Goal: Task Accomplishment & Management: Use online tool/utility

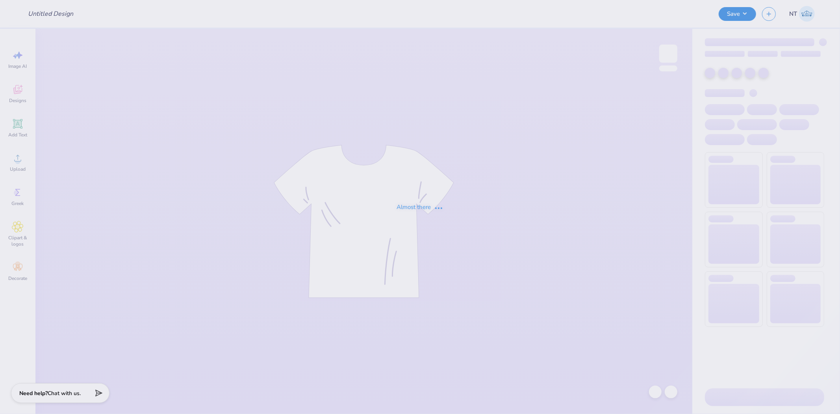
type input "General Merch"
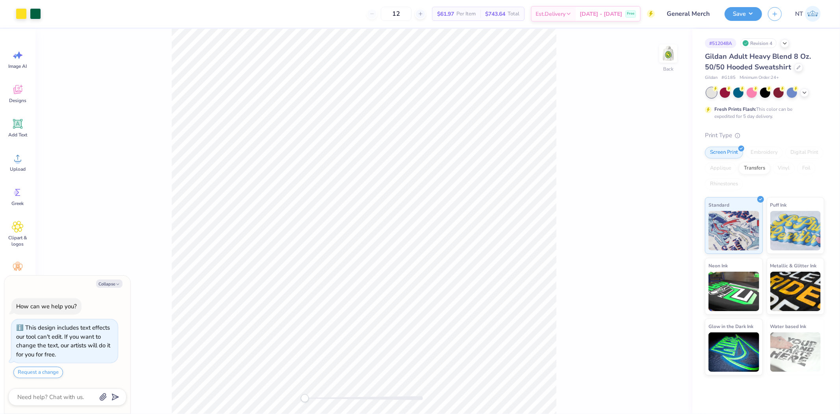
click at [109, 276] on div "Collapse How can we help you? This design includes text effects our tool can't …" at bounding box center [67, 344] width 126 height 138
click at [109, 277] on div "Collapse How can we help you? This design includes text effects our tool can't …" at bounding box center [67, 344] width 126 height 138
click at [112, 281] on button "Collapse" at bounding box center [109, 283] width 26 height 8
type textarea "x"
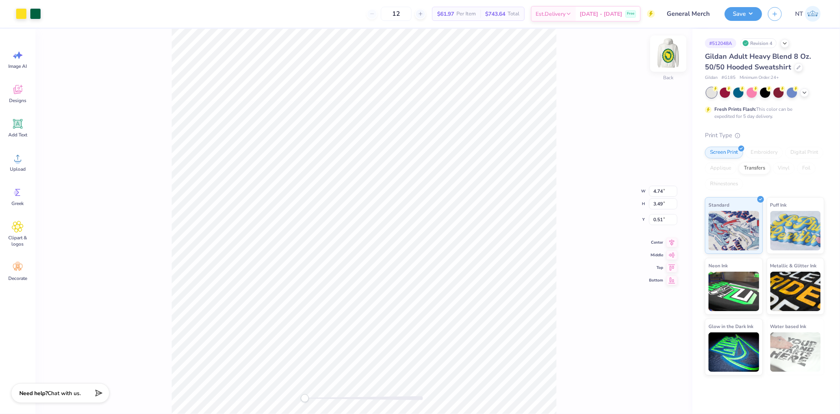
click at [671, 49] on img at bounding box center [669, 54] width 32 height 32
click at [658, 193] on input "13.54" at bounding box center [663, 191] width 28 height 11
type input "12"
click at [657, 208] on input "6.00" at bounding box center [663, 213] width 28 height 11
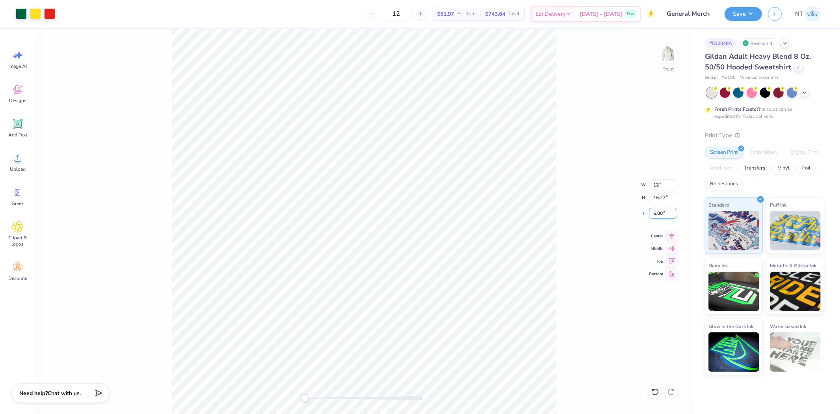
click at [657, 208] on input "6.00" at bounding box center [663, 213] width 28 height 11
type input "3"
click at [657, 184] on input "10.64" at bounding box center [663, 184] width 28 height 11
type input "12"
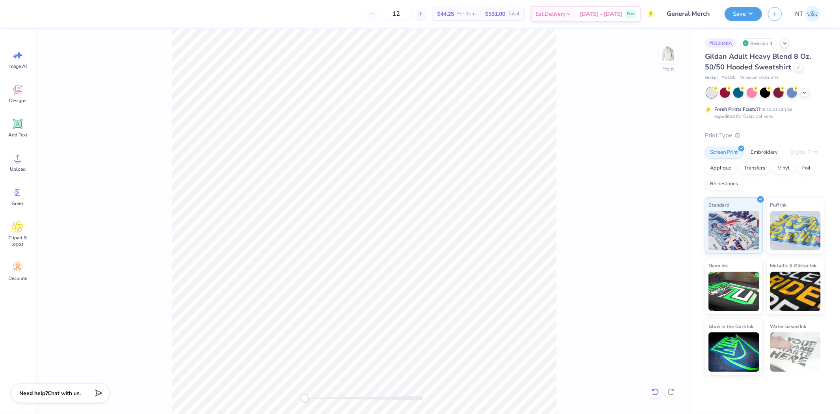
click at [655, 388] on icon at bounding box center [655, 392] width 8 height 8
click at [666, 215] on input "6.00" at bounding box center [663, 213] width 28 height 11
drag, startPoint x: 572, startPoint y: 263, endPoint x: 568, endPoint y: 260, distance: 4.8
click at [575, 261] on div "Front W 12.00 12.00 " H 14.42 14.42 " Y 6.00 6.00 " Center Middle Top Bottom" at bounding box center [363, 221] width 657 height 385
click at [664, 56] on img at bounding box center [669, 54] width 32 height 32
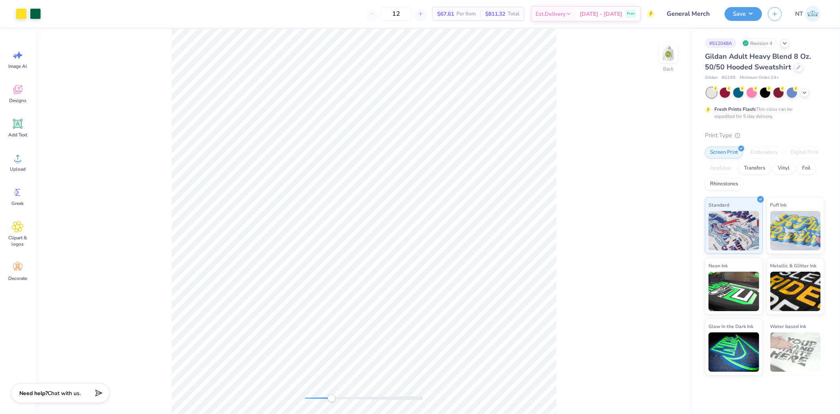
click at [604, 280] on div "Back" at bounding box center [363, 221] width 657 height 385
click at [674, 63] on img at bounding box center [669, 54] width 32 height 32
click at [674, 48] on img at bounding box center [669, 54] width 32 height 32
click at [674, 48] on img at bounding box center [669, 54] width 16 height 16
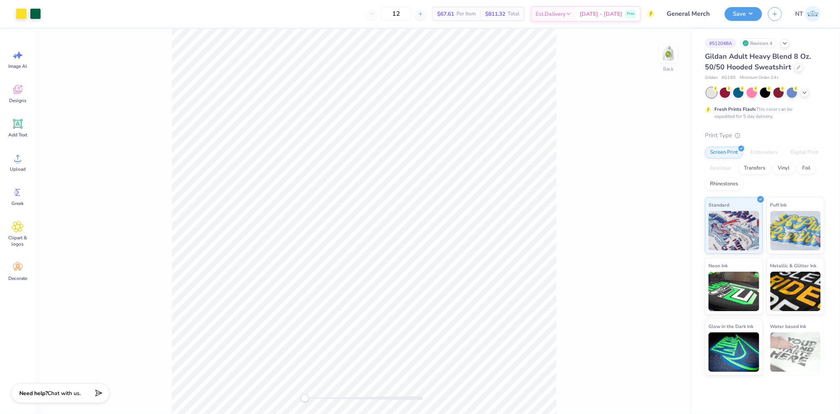
click at [674, 48] on img at bounding box center [669, 54] width 16 height 16
click at [672, 47] on img at bounding box center [669, 54] width 32 height 32
click at [669, 56] on img at bounding box center [669, 54] width 32 height 32
click at [420, 278] on li "Download vector" at bounding box center [422, 280] width 62 height 15
click at [659, 50] on div at bounding box center [668, 53] width 36 height 36
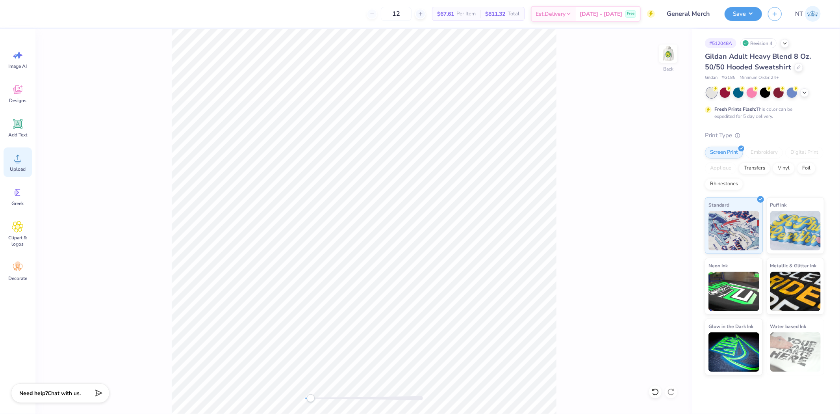
click at [22, 158] on icon at bounding box center [18, 158] width 12 height 12
click at [656, 188] on input "3.51" at bounding box center [663, 184] width 28 height 11
type input "3.5"
click at [659, 197] on input "3.49" at bounding box center [663, 197] width 28 height 11
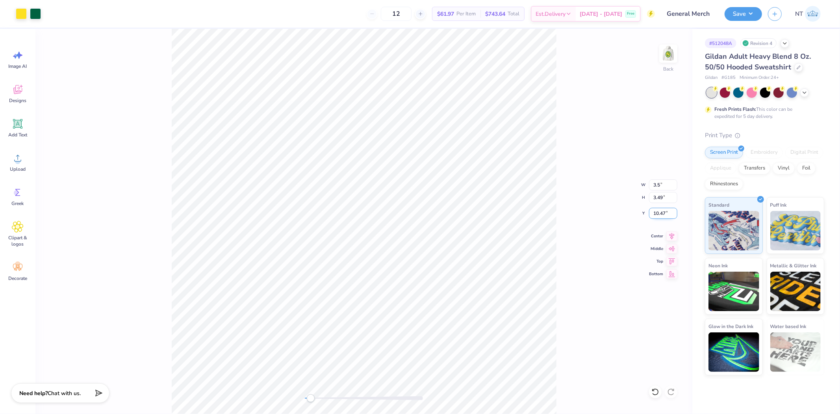
click at [661, 211] on input "10.47" at bounding box center [663, 213] width 28 height 11
click at [662, 213] on input "10.47" at bounding box center [663, 213] width 28 height 11
type input "3"
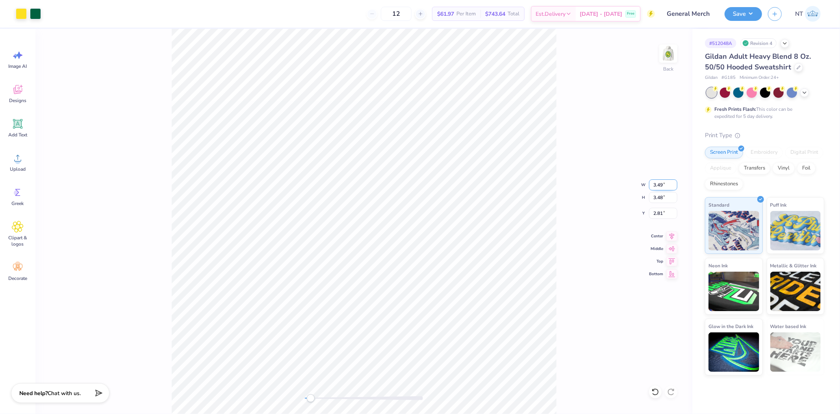
click at [657, 186] on input "3.49" at bounding box center [663, 184] width 28 height 11
type input "3.5"
click at [674, 182] on input "3.5" at bounding box center [663, 184] width 28 height 11
click at [657, 215] on input "2.81" at bounding box center [663, 213] width 28 height 11
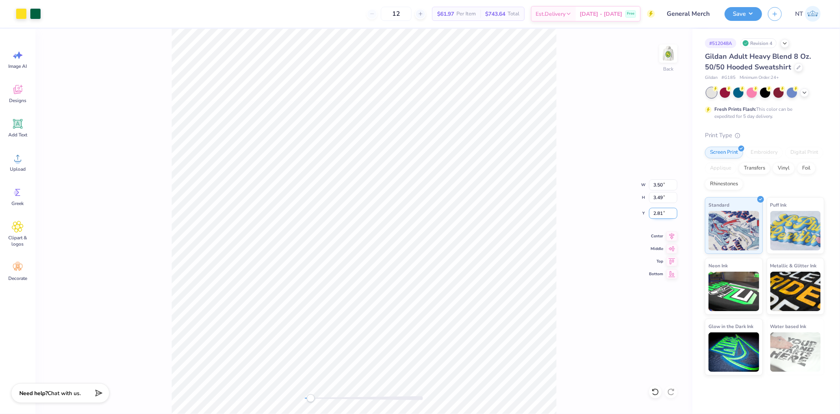
click at [657, 215] on input "2.81" at bounding box center [663, 213] width 28 height 11
click at [675, 212] on input "2.82" at bounding box center [663, 213] width 28 height 11
click at [675, 212] on input "2.83" at bounding box center [663, 213] width 28 height 11
click at [675, 212] on input "2.84" at bounding box center [663, 213] width 28 height 11
click at [675, 212] on input "2.85" at bounding box center [663, 213] width 28 height 11
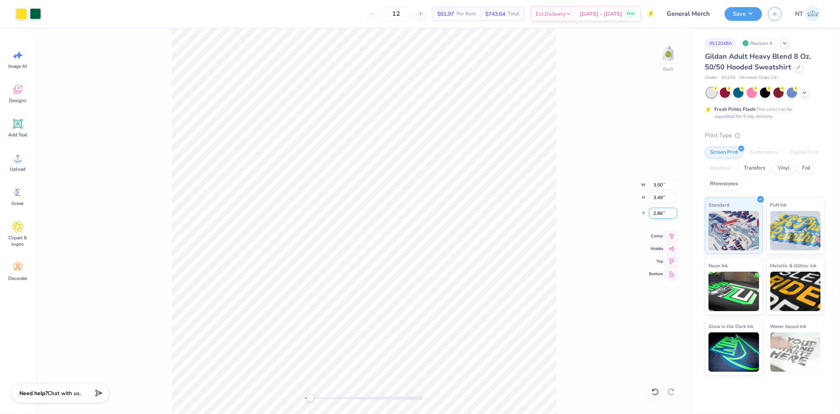
click at [675, 212] on input "2.86" at bounding box center [663, 213] width 28 height 11
click at [675, 212] on input "2.87" at bounding box center [663, 213] width 28 height 11
click at [657, 213] on input "2.87" at bounding box center [663, 213] width 28 height 11
type input "3"
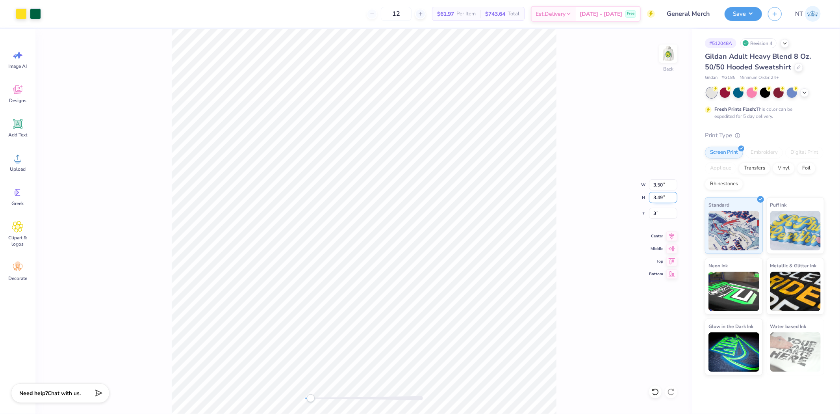
click at [671, 202] on input "3.49" at bounding box center [663, 197] width 28 height 11
click at [659, 52] on img at bounding box center [669, 54] width 32 height 32
click at [673, 50] on img at bounding box center [669, 54] width 32 height 32
type input "11.18"
type input "13.43"
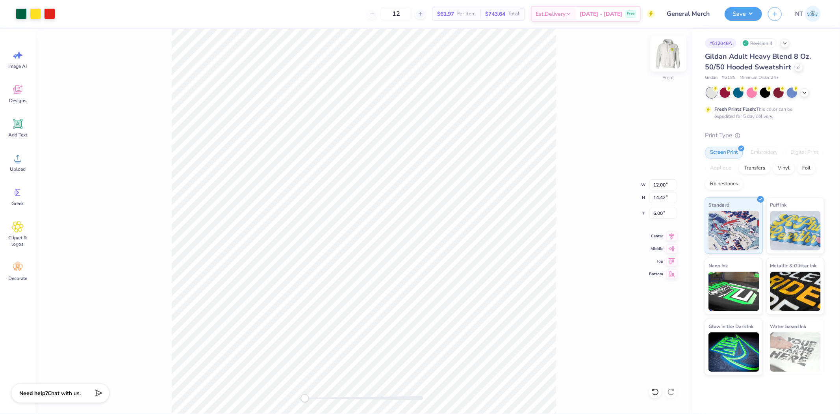
type input "0.54"
click at [580, 145] on div "Back W 11.18 11.18 " H 13.43 13.43 " Y 0.54 0.54 " Center Middle Top Bottom" at bounding box center [363, 221] width 657 height 385
click at [666, 53] on img at bounding box center [669, 54] width 32 height 32
click at [668, 52] on img at bounding box center [669, 54] width 32 height 32
type input "11.18"
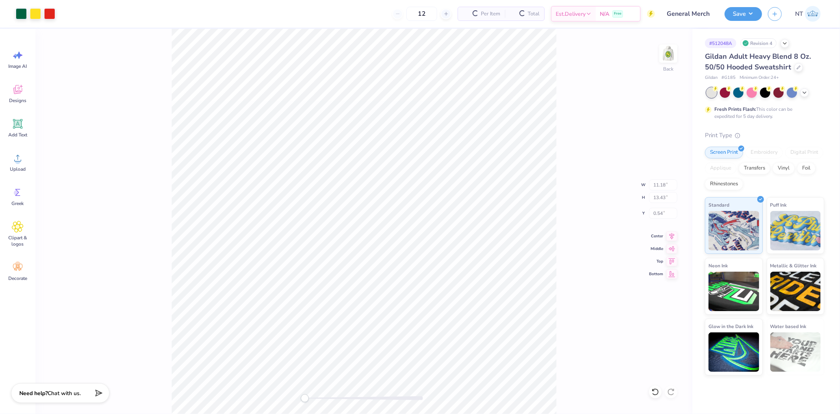
type input "13.43"
type input "0.54"
click at [20, 13] on div at bounding box center [21, 12] width 11 height 11
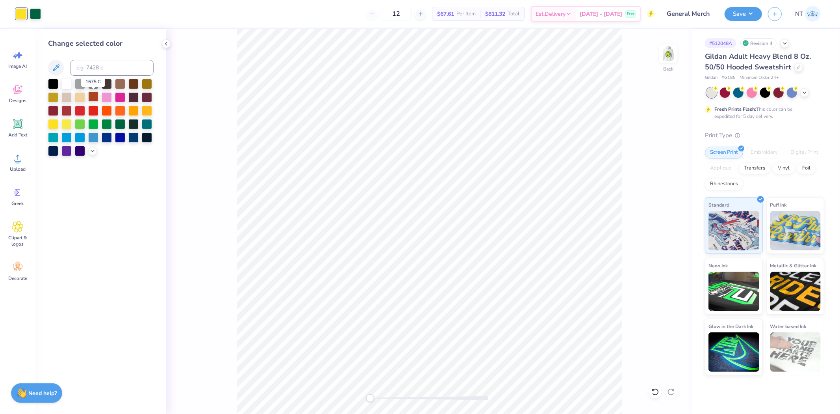
click at [93, 96] on div at bounding box center [93, 96] width 10 height 10
click at [36, 13] on div at bounding box center [35, 12] width 11 height 11
click at [54, 80] on div at bounding box center [53, 83] width 10 height 10
click at [18, 11] on div at bounding box center [21, 12] width 11 height 11
click at [85, 66] on input at bounding box center [111, 68] width 83 height 16
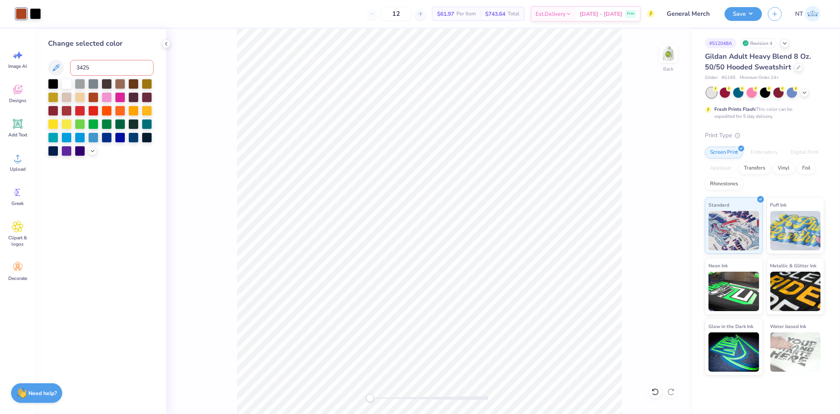
type input "3425"
click at [33, 17] on div at bounding box center [35, 12] width 11 height 11
click at [91, 72] on input at bounding box center [111, 68] width 83 height 16
type input "107"
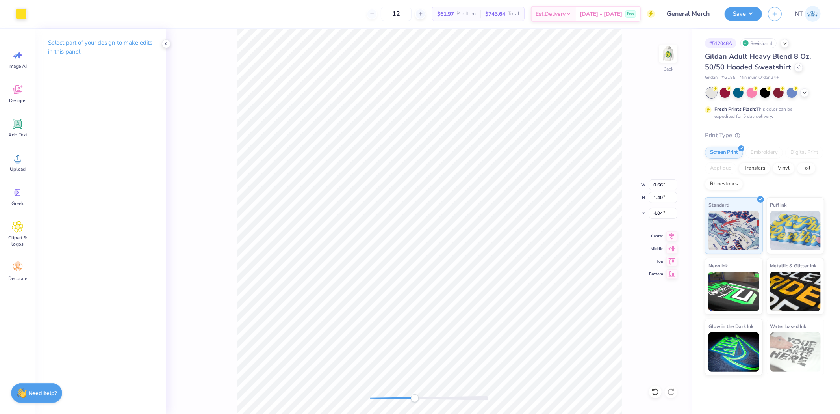
type input "1.41"
click at [25, 17] on div at bounding box center [21, 12] width 11 height 11
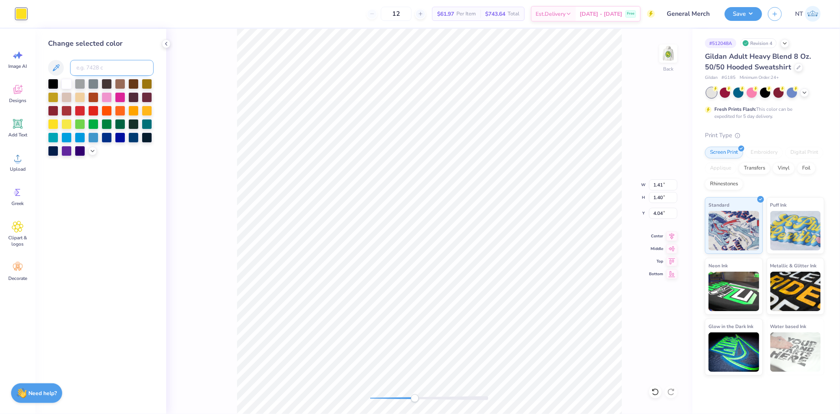
click at [95, 68] on input at bounding box center [111, 68] width 83 height 16
type input "3425"
type input "1.76"
type input "3.86"
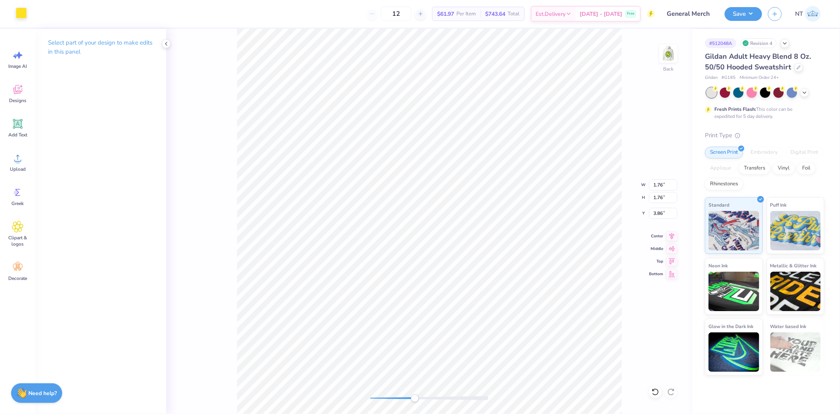
click at [24, 14] on div at bounding box center [21, 12] width 11 height 11
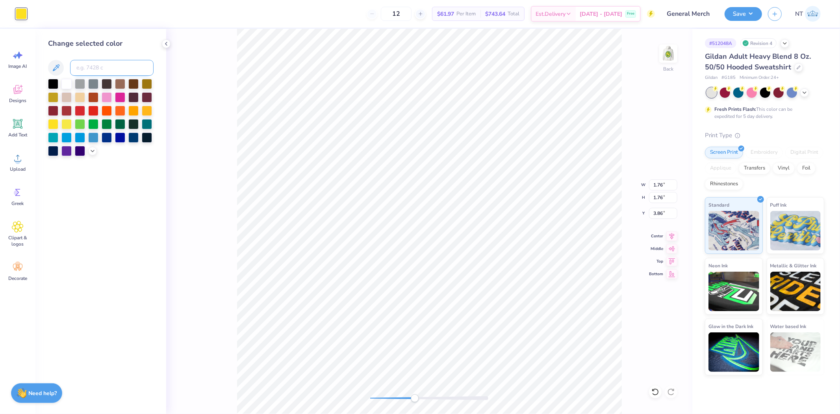
click at [94, 69] on input at bounding box center [111, 68] width 83 height 16
type input "3425"
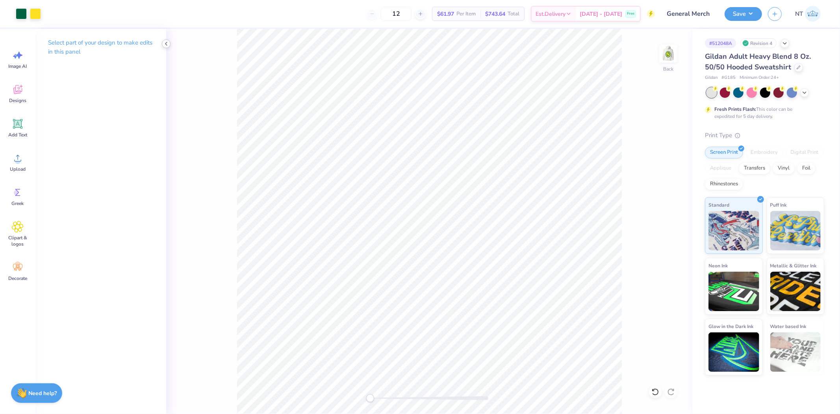
click at [167, 46] on icon at bounding box center [166, 44] width 6 height 6
click at [474, 310] on li "Group" at bounding box center [486, 308] width 62 height 15
click at [674, 46] on img at bounding box center [669, 54] width 32 height 32
click at [662, 48] on img at bounding box center [669, 54] width 32 height 32
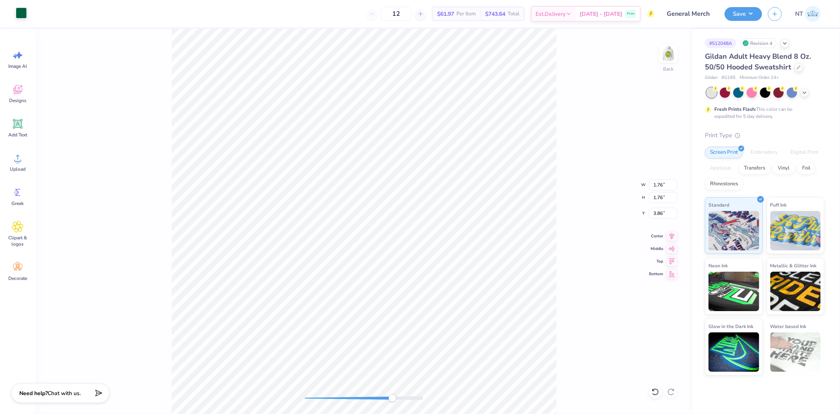
click at [23, 9] on div at bounding box center [21, 12] width 11 height 11
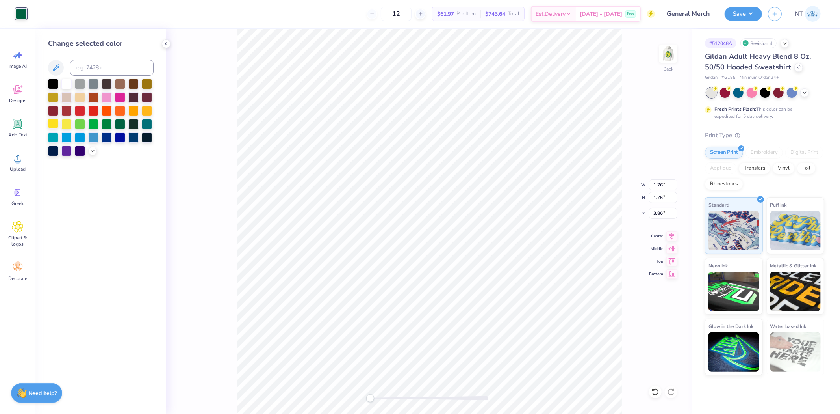
click at [50, 121] on div at bounding box center [53, 123] width 10 height 10
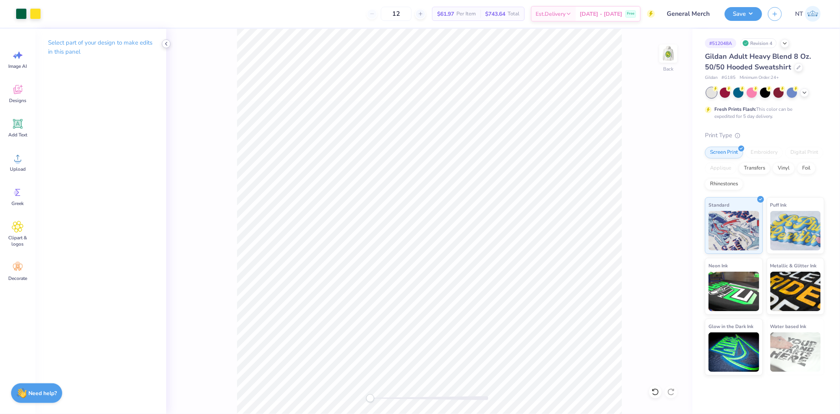
click at [167, 43] on icon at bounding box center [166, 44] width 6 height 6
click at [655, 393] on icon at bounding box center [655, 392] width 8 height 8
click at [440, 306] on li "Group" at bounding box center [454, 308] width 62 height 15
click at [670, 53] on img at bounding box center [669, 54] width 32 height 32
type input "3.55"
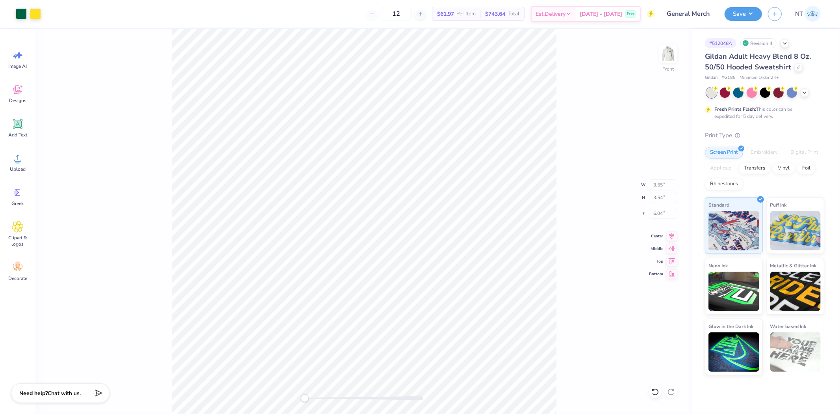
type input "3.54"
type input "6.04"
click at [670, 42] on img at bounding box center [669, 54] width 32 height 32
type input "11.18"
type input "13.43"
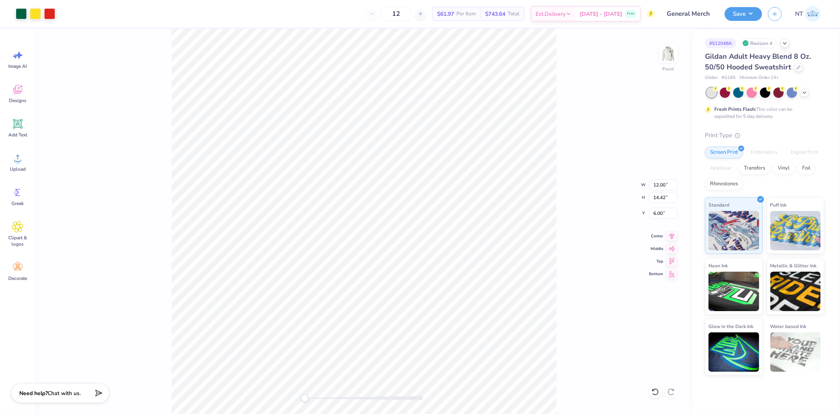
type input "0.54"
type input "3.50"
type input "3.49"
type input "3.00"
click at [660, 53] on img at bounding box center [669, 54] width 32 height 32
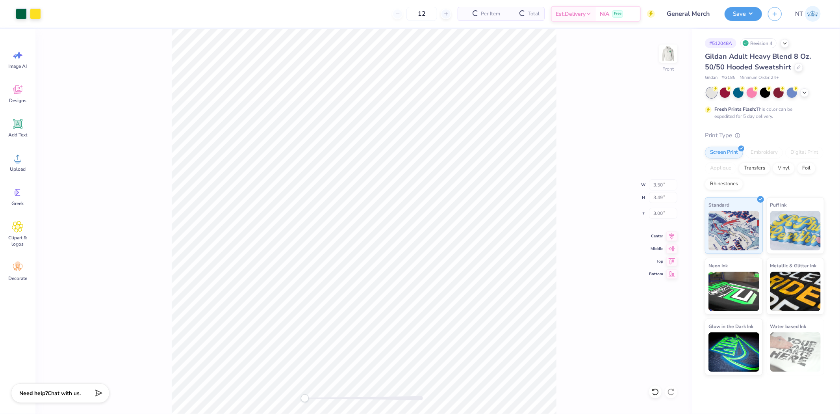
type input "3.55"
type input "3.54"
type input "6.04"
click at [666, 64] on img at bounding box center [669, 54] width 32 height 32
click at [661, 54] on img at bounding box center [669, 54] width 32 height 32
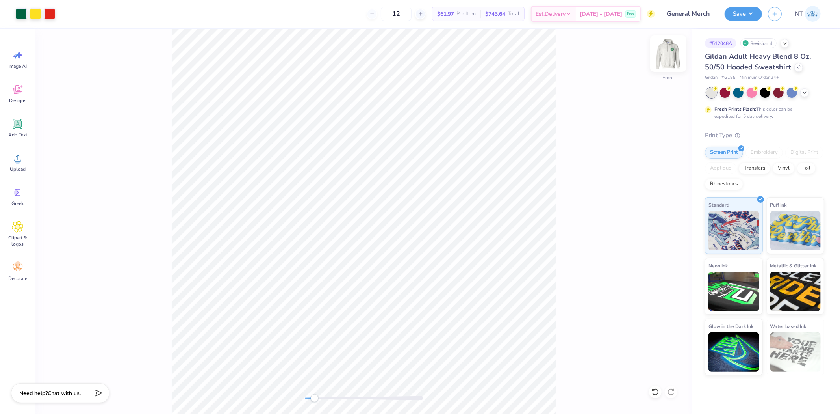
click at [678, 58] on img at bounding box center [669, 54] width 32 height 32
click at [674, 59] on img at bounding box center [669, 54] width 32 height 32
click at [684, 50] on div "Front W 12.00 12.00 " H 14.42 14.42 " Y 6.00 6.00 " Center Middle Top Bottom" at bounding box center [363, 221] width 657 height 385
click at [679, 52] on div "Front W 12.00 H 14.42 Y 6.00 Center Middle Top Bottom" at bounding box center [363, 221] width 657 height 385
click at [667, 52] on img at bounding box center [669, 54] width 32 height 32
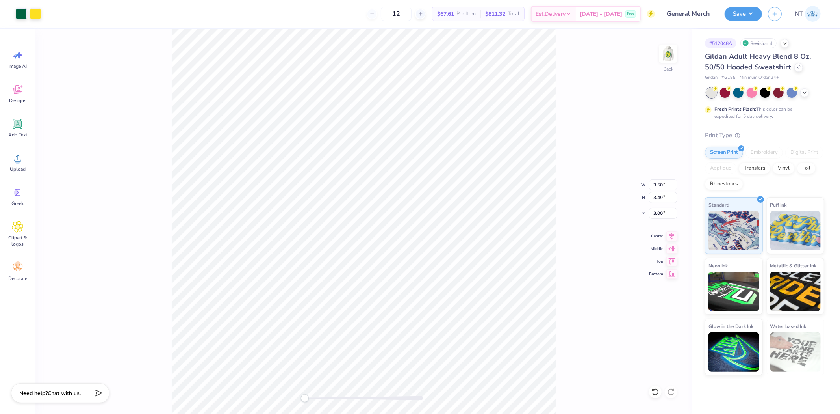
click at [753, 5] on div "Save NT" at bounding box center [782, 14] width 115 height 28
click at [758, 16] on button "Save" at bounding box center [743, 13] width 37 height 14
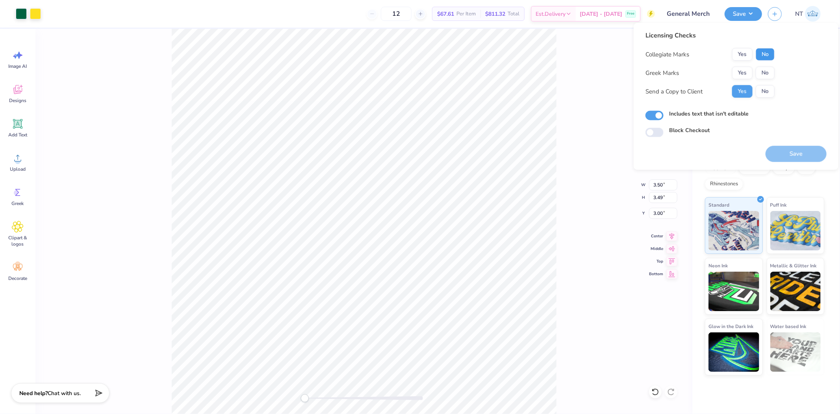
click at [757, 48] on button "No" at bounding box center [765, 54] width 19 height 13
click at [762, 68] on button "No" at bounding box center [765, 73] width 19 height 13
click at [793, 155] on button "Save" at bounding box center [796, 154] width 61 height 16
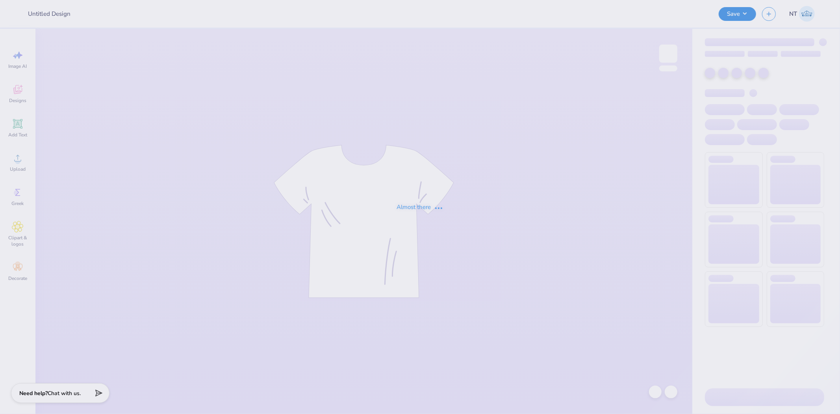
type input "Gphi Parents Weekend"
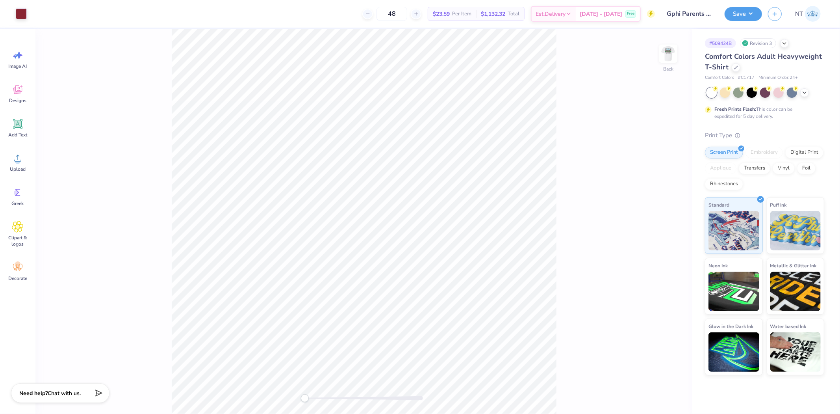
click at [678, 59] on div "Back" at bounding box center [363, 221] width 657 height 385
drag, startPoint x: 662, startPoint y: 55, endPoint x: 113, endPoint y: 21, distance: 550.1
click at [662, 54] on img at bounding box center [669, 54] width 16 height 16
click at [670, 52] on img at bounding box center [669, 54] width 32 height 32
drag, startPoint x: 672, startPoint y: 53, endPoint x: 651, endPoint y: 353, distance: 300.1
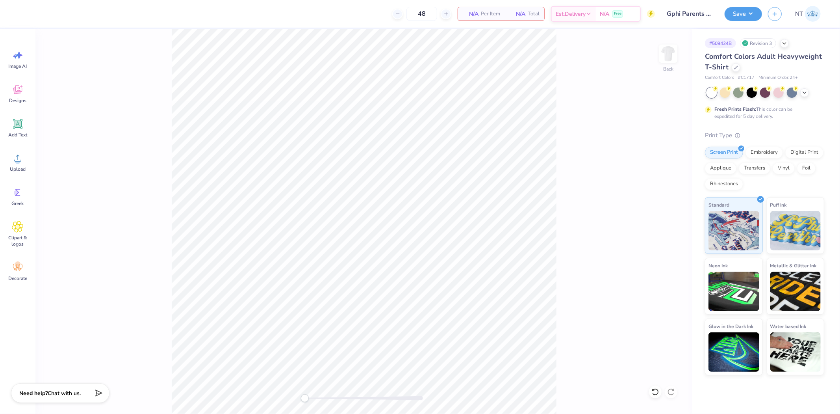
click at [672, 53] on img at bounding box center [669, 54] width 16 height 16
click at [656, 393] on icon at bounding box center [655, 392] width 8 height 8
drag, startPoint x: 32, startPoint y: 180, endPoint x: 37, endPoint y: 162, distance: 19.1
click at [33, 180] on div "Image AI Designs Add Text Upload Greek Clipart & logos Decorate" at bounding box center [17, 221] width 35 height 385
click at [22, 158] on icon at bounding box center [18, 158] width 12 height 12
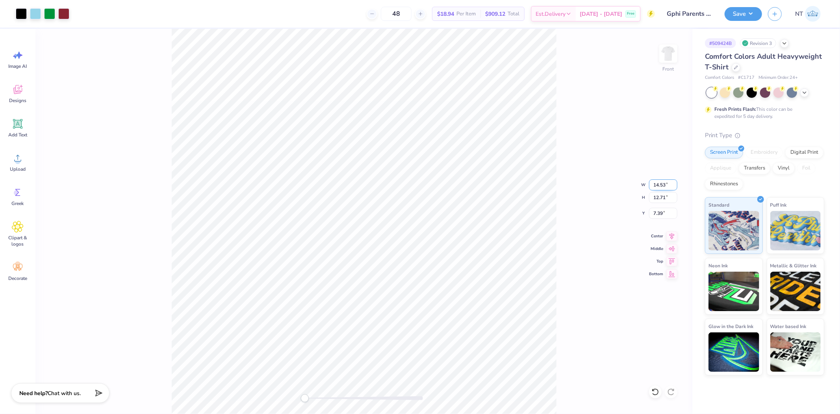
click at [659, 183] on input "14.53" at bounding box center [663, 184] width 28 height 11
type input "12.5"
click at [661, 214] on input "7.39" at bounding box center [663, 213] width 28 height 11
click at [661, 213] on input "7.39" at bounding box center [663, 213] width 28 height 11
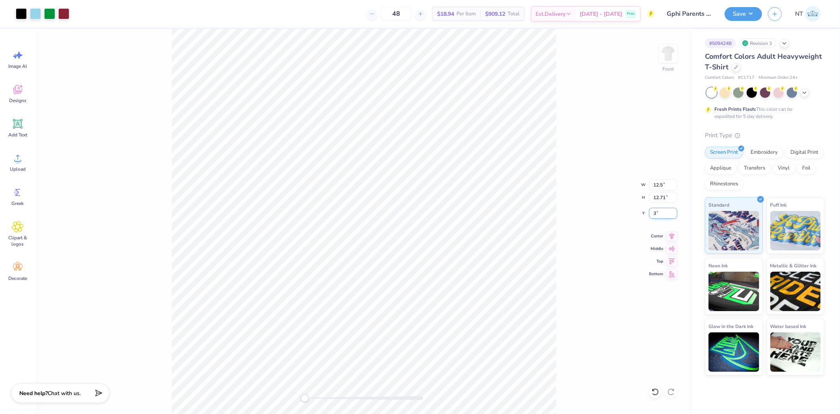
type input "3"
click at [660, 182] on input "12.5" at bounding box center [663, 184] width 28 height 11
click at [656, 183] on input "10.75" at bounding box center [663, 184] width 28 height 11
type input "12"
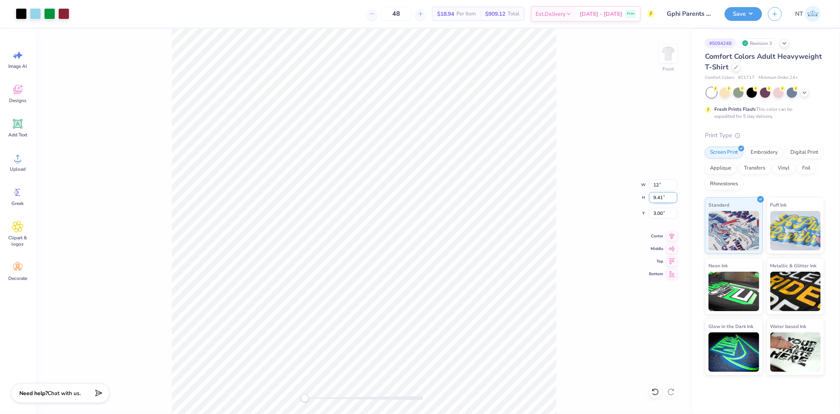
click at [661, 195] on input "9.41" at bounding box center [663, 197] width 28 height 11
drag, startPoint x: 589, startPoint y: 193, endPoint x: 557, endPoint y: 182, distance: 33.4
click at [589, 191] on div "Front W 12 12 " H 9.41 9.41 " Y 3.00 3.00 " Center Middle Top Bottom" at bounding box center [363, 221] width 657 height 385
click at [658, 184] on input "13.39" at bounding box center [663, 184] width 28 height 11
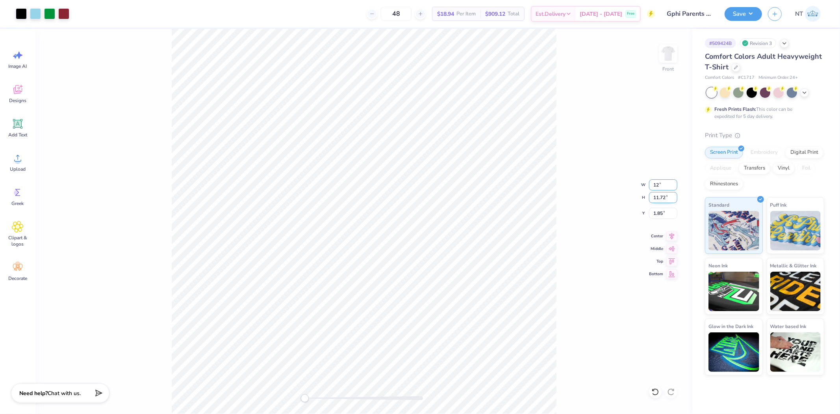
type input "12"
click at [661, 210] on input "1.85" at bounding box center [663, 213] width 28 height 11
type input "3"
click at [675, 183] on input "11.2" at bounding box center [663, 184] width 28 height 11
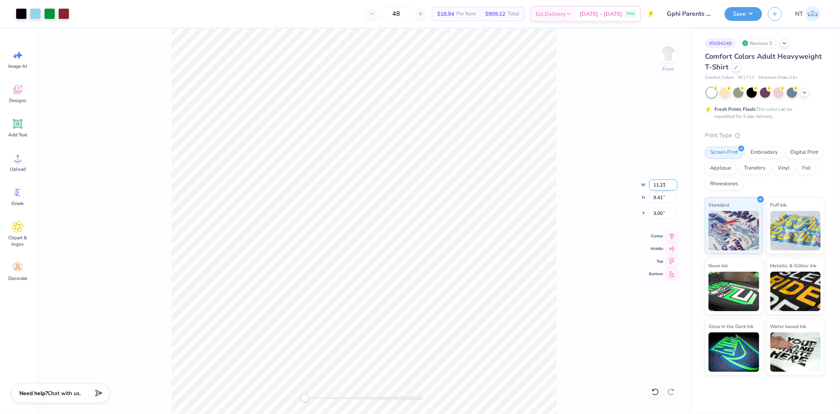
click at [675, 183] on input "11.21" at bounding box center [663, 184] width 28 height 11
click at [675, 183] on input "11.22" at bounding box center [663, 184] width 28 height 11
click at [675, 183] on input "11.23" at bounding box center [663, 184] width 28 height 11
click at [675, 183] on input "11.24" at bounding box center [663, 184] width 28 height 11
click at [675, 183] on input "11.25" at bounding box center [663, 184] width 28 height 11
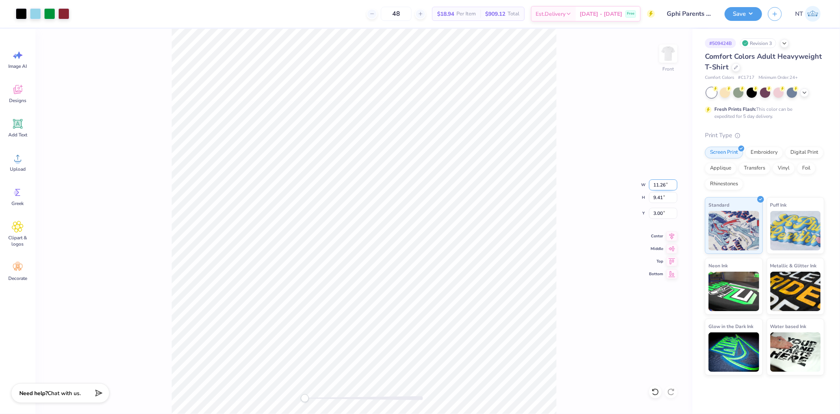
click at [675, 183] on input "11.26" at bounding box center [663, 184] width 28 height 11
click at [675, 183] on input "11.27" at bounding box center [663, 184] width 28 height 11
click at [675, 183] on input "11.28" at bounding box center [663, 184] width 28 height 11
click at [675, 183] on input "11.29" at bounding box center [663, 184] width 28 height 11
click at [675, 183] on input "11.3" at bounding box center [663, 184] width 28 height 11
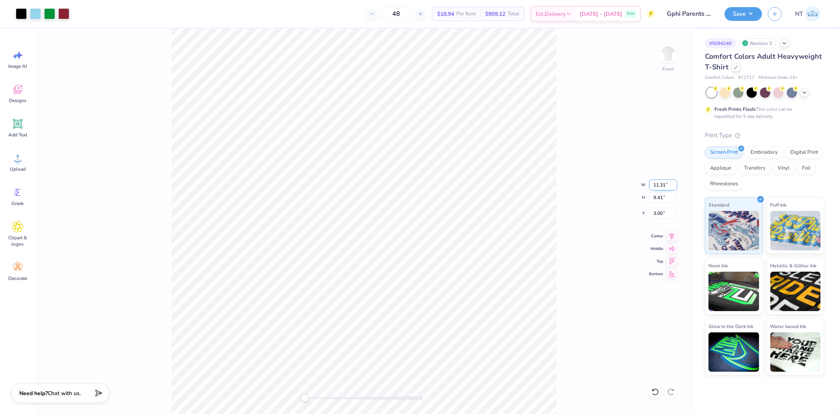
click at [675, 183] on input "11.31" at bounding box center [663, 184] width 28 height 11
click at [675, 183] on input "11.32" at bounding box center [663, 184] width 28 height 11
click at [675, 183] on input "11.33" at bounding box center [663, 184] width 28 height 11
click at [675, 183] on input "11.34" at bounding box center [663, 184] width 28 height 11
click at [675, 183] on input "11.35" at bounding box center [663, 184] width 28 height 11
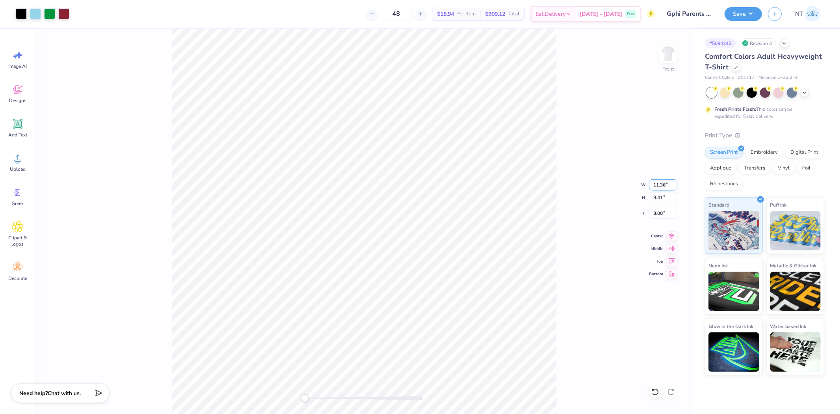
click at [675, 183] on input "11.36" at bounding box center [663, 184] width 28 height 11
click at [675, 183] on input "11.37" at bounding box center [663, 184] width 28 height 11
click at [675, 183] on input "11.38" at bounding box center [663, 184] width 28 height 11
click at [675, 183] on input "11.61" at bounding box center [663, 184] width 28 height 11
click at [675, 183] on input "11.62" at bounding box center [663, 184] width 28 height 11
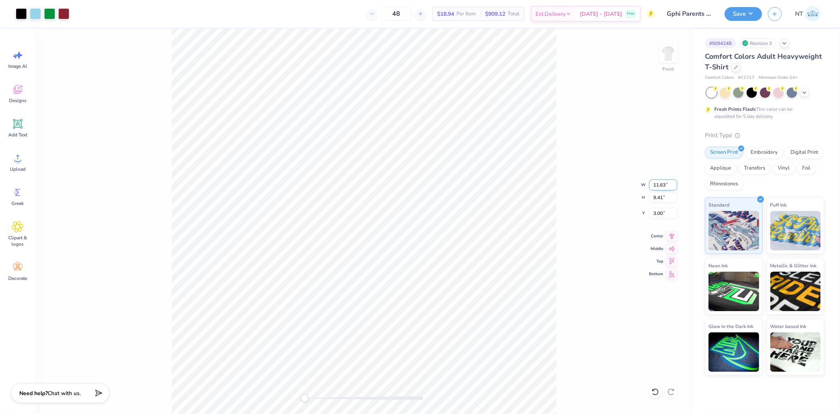
click at [675, 183] on input "11.63" at bounding box center [663, 184] width 28 height 11
click at [675, 183] on input "11.84" at bounding box center [663, 184] width 28 height 11
click at [675, 183] on input "11.85" at bounding box center [663, 184] width 28 height 11
click at [675, 183] on input "11.86" at bounding box center [663, 184] width 28 height 11
click at [675, 183] on input "11.87" at bounding box center [663, 184] width 28 height 11
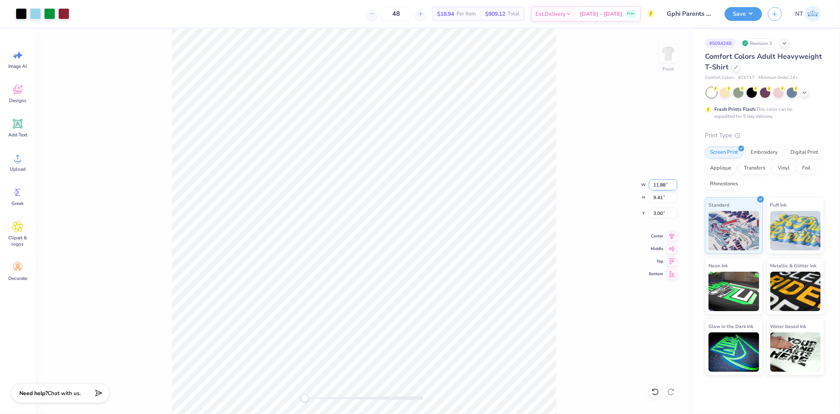
click at [675, 183] on input "11.88" at bounding box center [663, 184] width 28 height 11
click at [675, 183] on input "11.89" at bounding box center [663, 184] width 28 height 11
click at [675, 183] on input "11.9" at bounding box center [663, 184] width 28 height 11
click at [675, 183] on input "11.91" at bounding box center [663, 184] width 28 height 11
click at [675, 183] on input "11.92" at bounding box center [663, 184] width 28 height 11
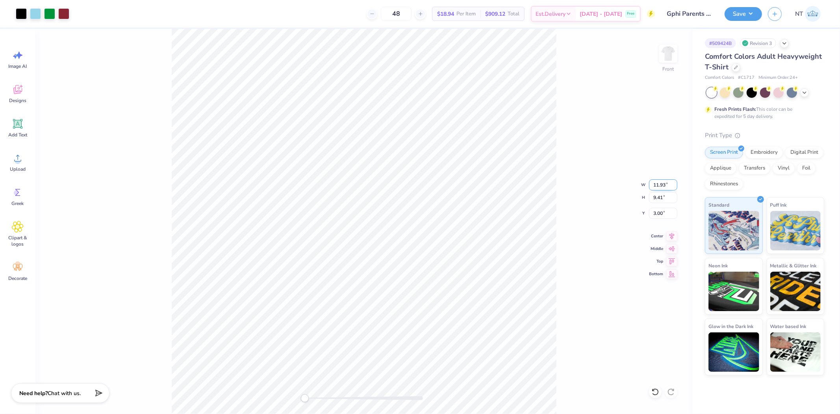
click at [675, 183] on input "11.93" at bounding box center [663, 184] width 28 height 11
click at [675, 183] on input "11.94" at bounding box center [663, 184] width 28 height 11
click at [675, 183] on input "11.95" at bounding box center [663, 184] width 28 height 11
click at [675, 183] on input "11.96" at bounding box center [663, 184] width 28 height 11
click at [675, 183] on input "11.97" at bounding box center [663, 184] width 28 height 11
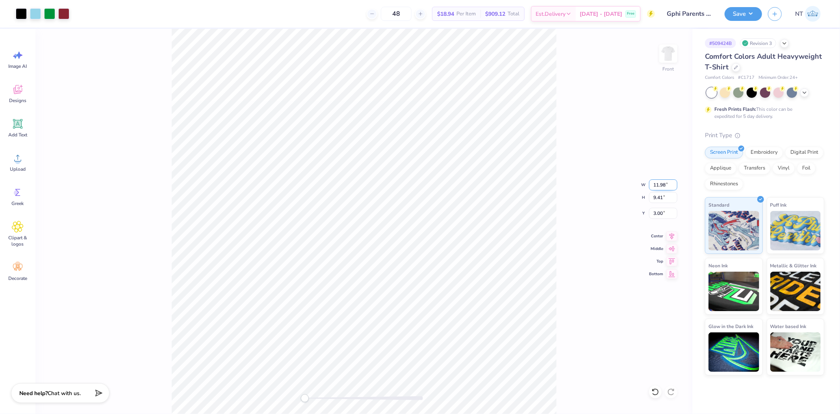
click at [675, 183] on input "11.98" at bounding box center [663, 184] width 28 height 11
click at [675, 183] on input "11.99" at bounding box center [663, 184] width 28 height 11
type input "12"
click at [675, 183] on input "12" at bounding box center [663, 184] width 28 height 11
click at [654, 210] on input "2.45" at bounding box center [663, 213] width 28 height 11
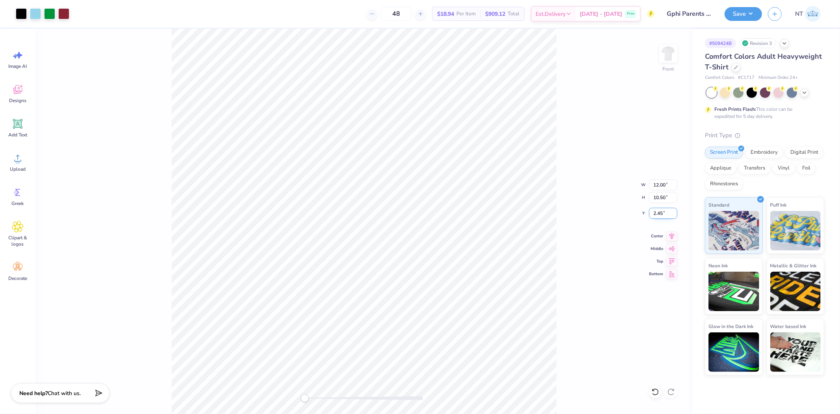
click at [654, 210] on input "2.45" at bounding box center [663, 213] width 28 height 11
type input "3"
drag, startPoint x: 620, startPoint y: 190, endPoint x: 620, endPoint y: 184, distance: 5.5
click at [620, 184] on div "Front W 12.00 12.00 " H 10.50 10.50 " Y 3.00 3.00 " Center Middle Top Bottom" at bounding box center [363, 221] width 657 height 385
click at [599, 267] on div "Front" at bounding box center [363, 221] width 657 height 385
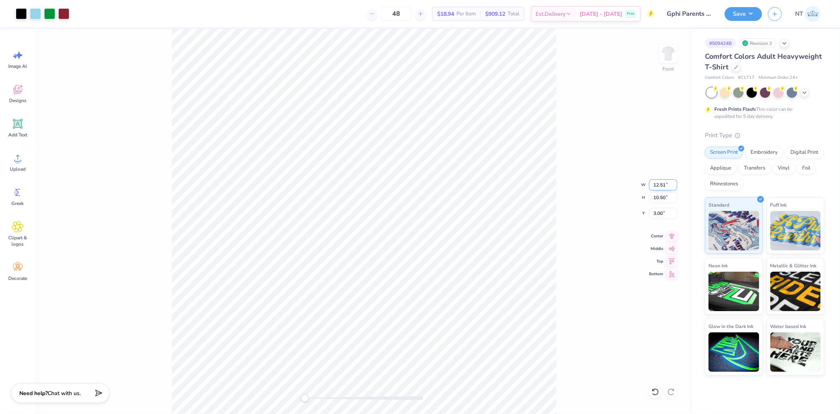
click at [675, 182] on input "12.51" at bounding box center [663, 184] width 28 height 11
type input "12.5"
click at [674, 187] on input "12.5" at bounding box center [663, 184] width 28 height 11
click at [668, 198] on input "10.50" at bounding box center [663, 197] width 28 height 11
drag, startPoint x: 561, startPoint y: 172, endPoint x: 557, endPoint y: 171, distance: 4.4
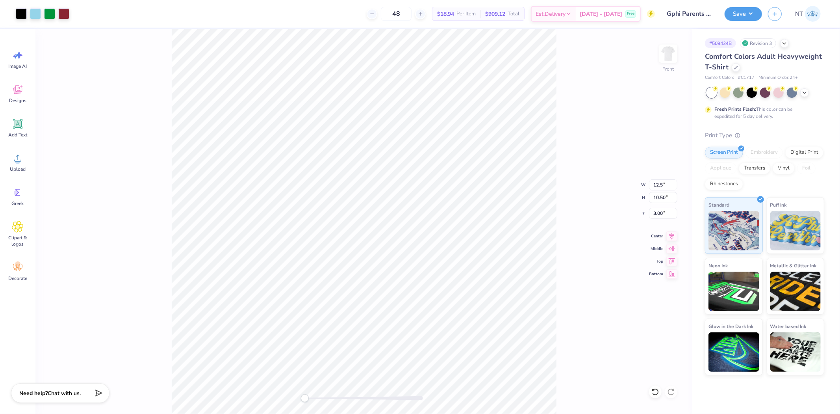
click at [561, 172] on div "Front W 12.5 12.5 " H 10.50 10.50 " Y 3.00 3.00 " Center Middle Top Bottom" at bounding box center [363, 221] width 657 height 385
click at [675, 182] on input "12.47" at bounding box center [663, 184] width 28 height 11
click at [675, 182] on input "12.48" at bounding box center [663, 184] width 28 height 11
click at [675, 182] on input "12.49" at bounding box center [663, 184] width 28 height 11
type input "12.5"
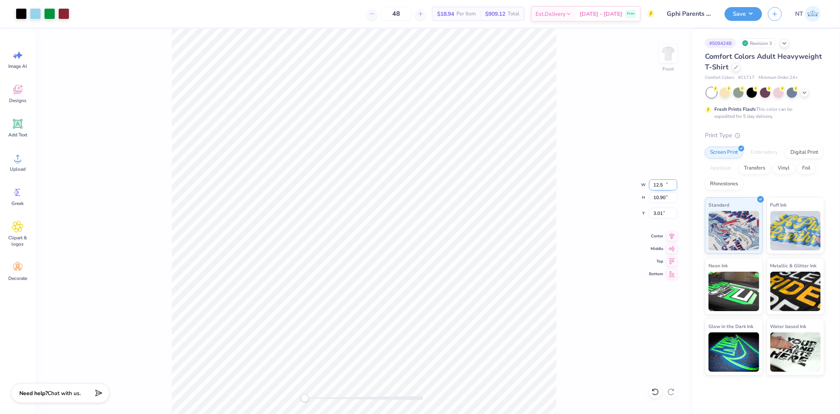
click at [675, 182] on input "12.5" at bounding box center [663, 184] width 28 height 11
click at [663, 193] on input "10.90" at bounding box center [663, 197] width 28 height 11
click at [561, 219] on div "Front W 12.5 12.5 " H 10.90 10.90 " Y 3.01 3.01 " Center Middle Top Bottom" at bounding box center [363, 221] width 657 height 385
click at [675, 187] on input "12.53" at bounding box center [663, 184] width 28 height 11
click at [675, 187] on input "12.52" at bounding box center [663, 184] width 28 height 11
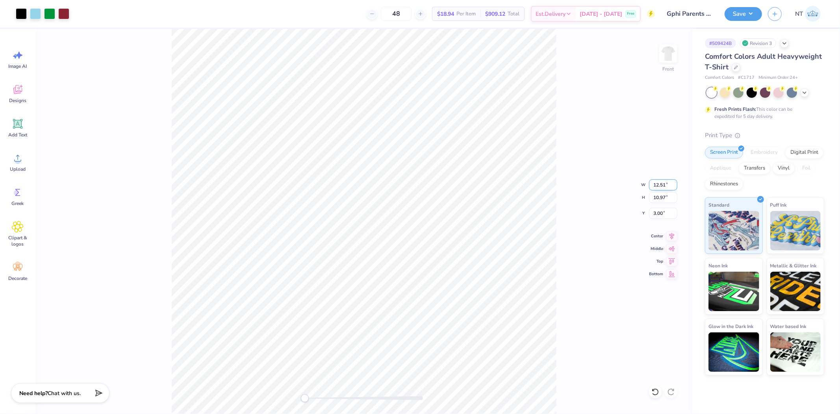
click at [675, 187] on input "12.51" at bounding box center [663, 184] width 28 height 11
type input "12.5"
click at [675, 187] on input "12.5" at bounding box center [663, 184] width 28 height 11
click at [659, 195] on input "10.97" at bounding box center [663, 197] width 28 height 11
click at [674, 183] on input "12.47" at bounding box center [663, 184] width 28 height 11
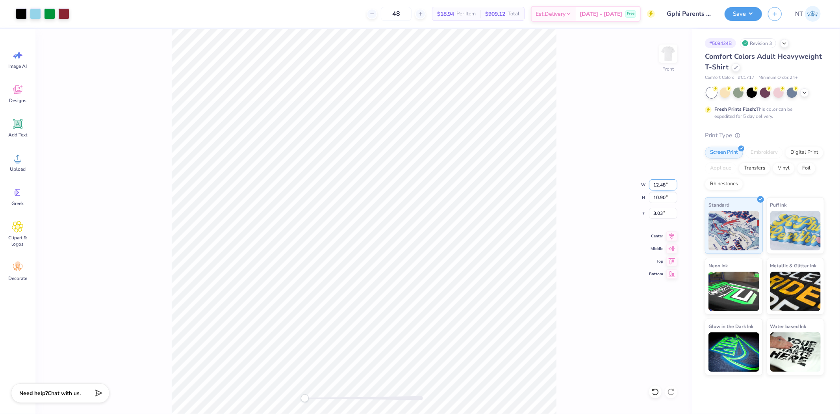
click at [674, 183] on input "12.48" at bounding box center [663, 184] width 28 height 11
click at [674, 183] on input "12.49" at bounding box center [663, 184] width 28 height 11
type input "12.5"
click at [674, 183] on input "12.5" at bounding box center [663, 184] width 28 height 11
click at [662, 189] on input "12.5" at bounding box center [663, 184] width 28 height 11
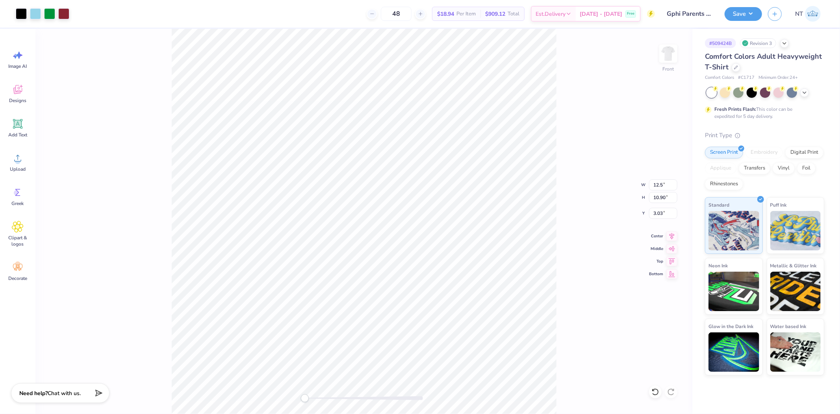
click at [666, 191] on div "Front W 12.5 12.5 " H 10.90 10.90 " Y 3.03 3.03 " Center Middle Top Bottom" at bounding box center [363, 221] width 657 height 385
click at [672, 186] on input "12.53" at bounding box center [663, 184] width 28 height 11
click at [672, 186] on input "12.52" at bounding box center [663, 184] width 28 height 11
click at [672, 186] on input "12.51" at bounding box center [663, 184] width 28 height 11
click at [672, 186] on input "12.5" at bounding box center [663, 184] width 28 height 11
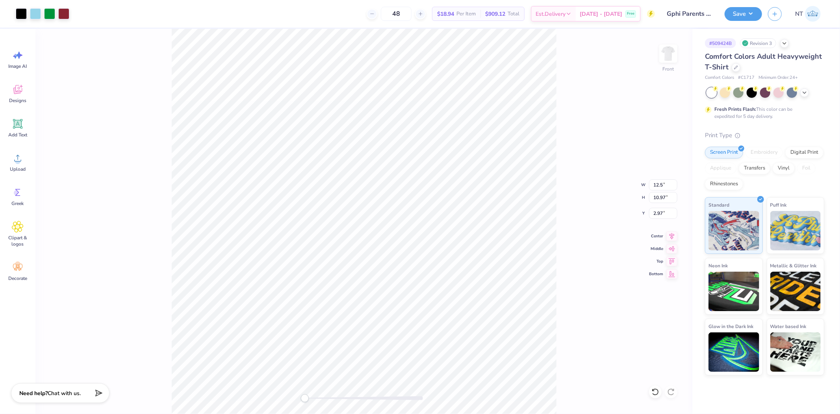
click at [578, 186] on div "Front W 12.5 12.5 " H 10.97 10.97 " Y 2.97 2.97 " Center Middle Top Bottom" at bounding box center [363, 221] width 657 height 385
type input "12.46"
type input "10.91"
type input "3.00"
click at [575, 187] on div "Front W 12.46 12.46 " H 10.91 10.91 " Y 3.00 3.00 " Center Middle Top Bottom" at bounding box center [363, 221] width 657 height 385
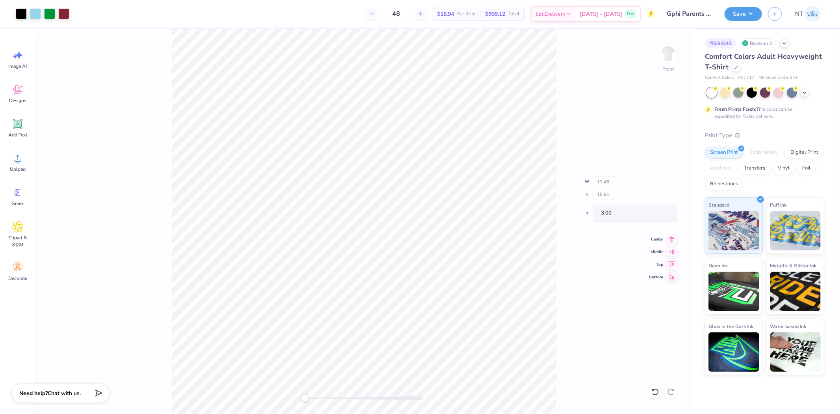
type input "12.50"
type input "10.94"
type input "2.98"
click at [655, 200] on input "10.94" at bounding box center [663, 197] width 28 height 11
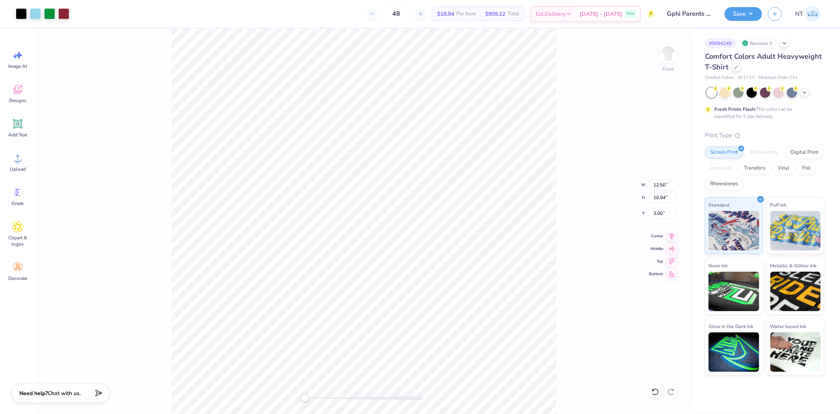
click at [568, 221] on div "Front W 12.50 12.50 " H 10.94 10.94 " Y 3.00 3.00 " Center Middle Top Bottom" at bounding box center [363, 221] width 657 height 385
click at [668, 233] on icon at bounding box center [671, 234] width 11 height 9
click at [682, 54] on img at bounding box center [669, 54] width 32 height 32
type input "12.30"
type input "10.76"
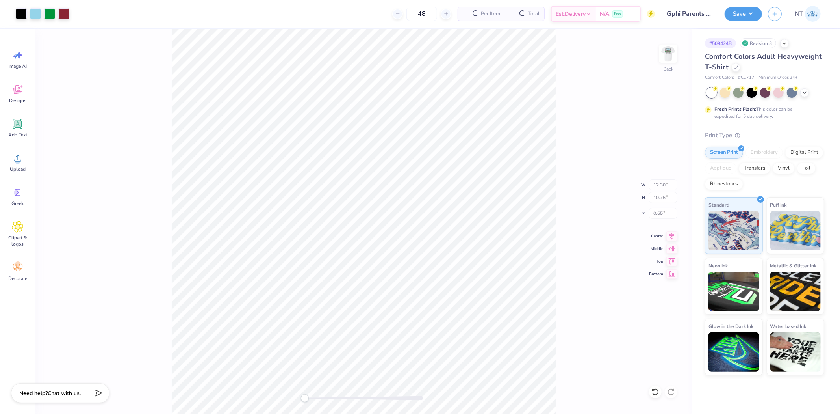
type input "0.65"
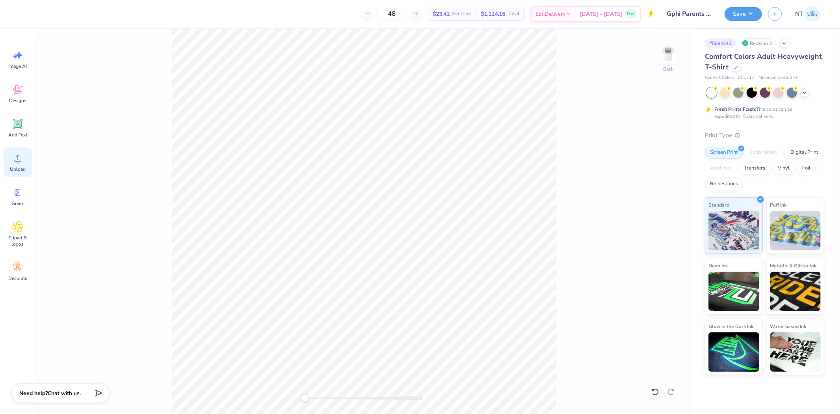
click at [17, 152] on icon at bounding box center [18, 158] width 12 height 12
type input "3.5"
click at [672, 186] on input "3.5" at bounding box center [663, 184] width 28 height 11
click at [666, 193] on input "2.79" at bounding box center [663, 197] width 28 height 11
click at [662, 185] on input "3.5" at bounding box center [663, 184] width 28 height 11
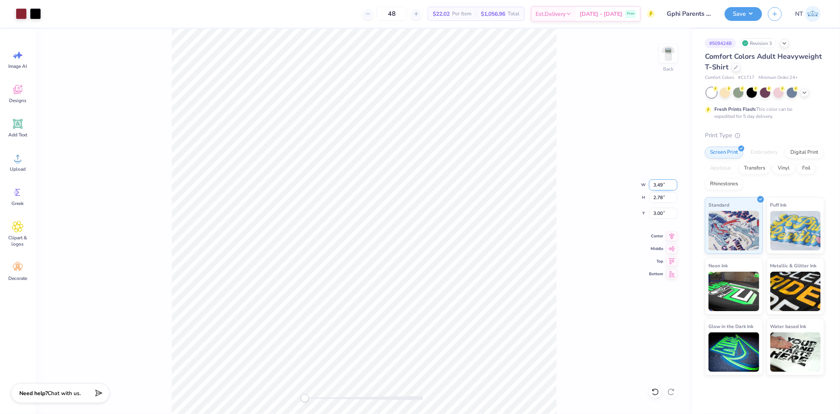
click at [677, 183] on input "3.49" at bounding box center [663, 184] width 28 height 11
type input "3.5"
click at [674, 183] on input "3.5" at bounding box center [663, 184] width 28 height 11
click at [664, 195] on input "2.78" at bounding box center [663, 197] width 28 height 11
click at [662, 208] on input "3.00" at bounding box center [663, 213] width 28 height 11
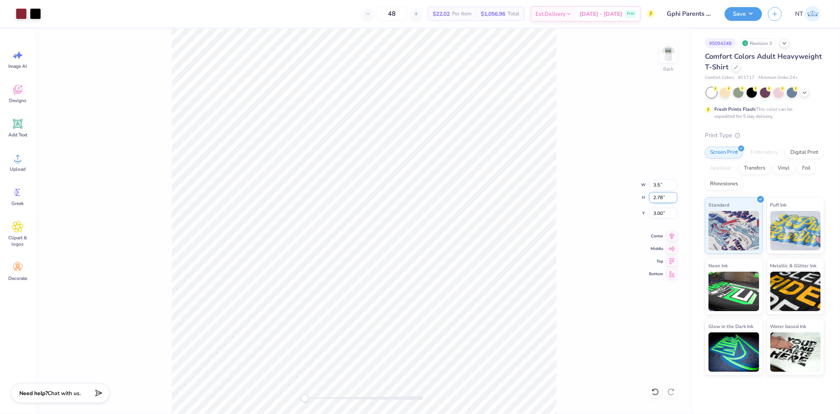
click at [662, 197] on input "2.78" at bounding box center [663, 197] width 28 height 11
click at [660, 184] on input "3.5" at bounding box center [663, 184] width 28 height 11
click at [590, 148] on div "Back W 3.5 3.5 " H 2.78 2.78 " Y 3.00 3.00 " Center Middle Top Bottom" at bounding box center [363, 221] width 657 height 385
type input "3.5"
click at [674, 186] on input "3.5" at bounding box center [663, 184] width 28 height 11
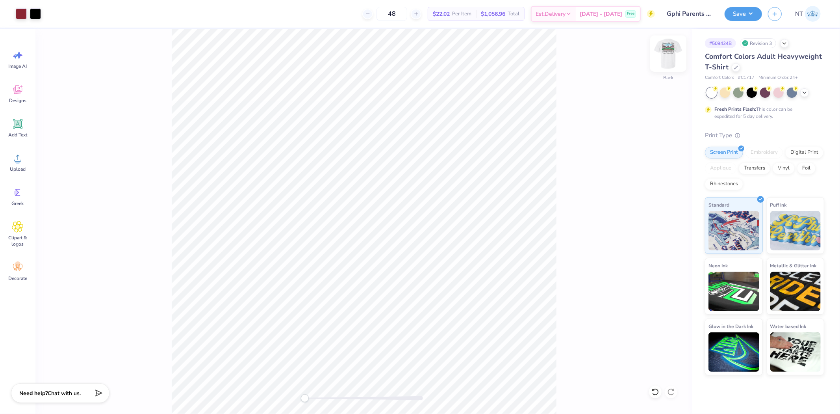
click at [670, 58] on img at bounding box center [669, 54] width 32 height 32
click at [669, 61] on img at bounding box center [669, 54] width 32 height 32
type input "12.30"
type input "10.76"
type input "0.65"
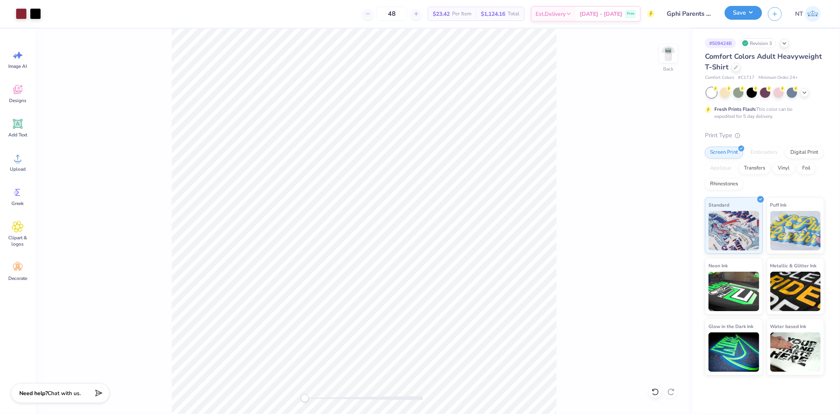
click at [745, 9] on button "Save" at bounding box center [743, 13] width 37 height 14
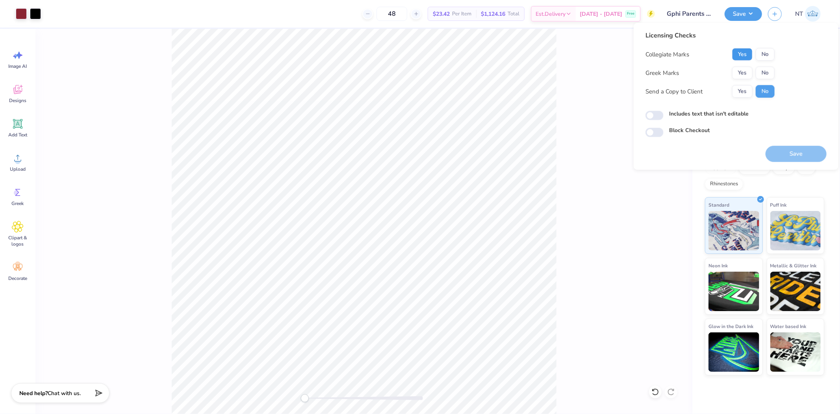
click at [737, 52] on button "Yes" at bounding box center [742, 54] width 20 height 13
click at [741, 69] on button "Yes" at bounding box center [742, 73] width 20 height 13
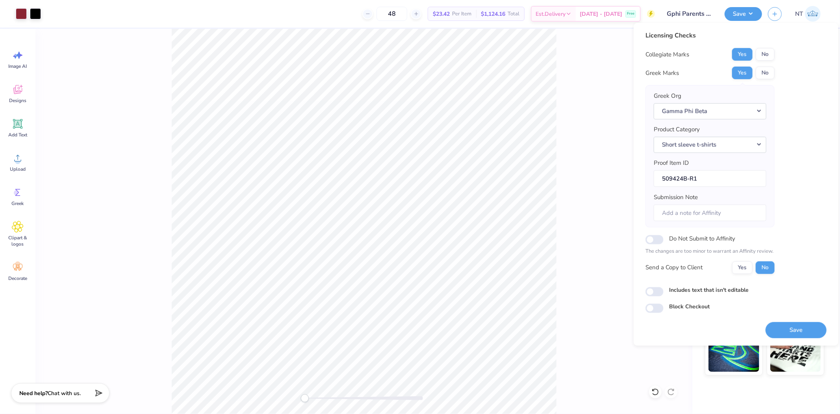
click at [688, 283] on div "Licensing Checks Collegiate Marks Yes No Greek Marks Yes No Greek Org Gamma Phi…" at bounding box center [736, 172] width 181 height 282
click at [694, 289] on label "Includes text that isn't editable" at bounding box center [709, 289] width 80 height 8
click at [664, 289] on input "Includes text that isn't editable" at bounding box center [655, 291] width 18 height 9
checkbox input "true"
click at [802, 325] on button "Save" at bounding box center [796, 329] width 61 height 16
